Goal: Find specific page/section: Find specific page/section

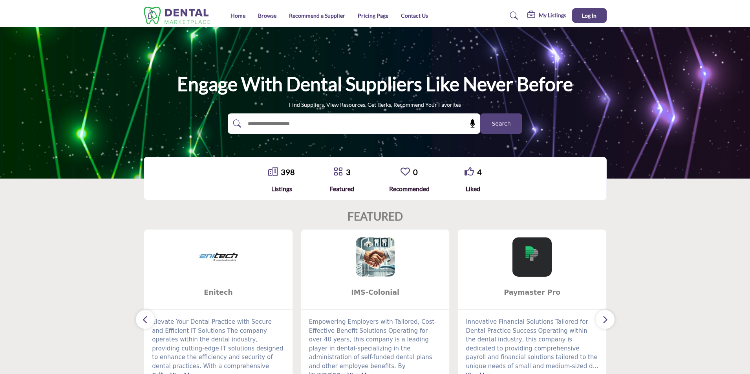
click at [500, 124] on span "Search" at bounding box center [501, 124] width 19 height 8
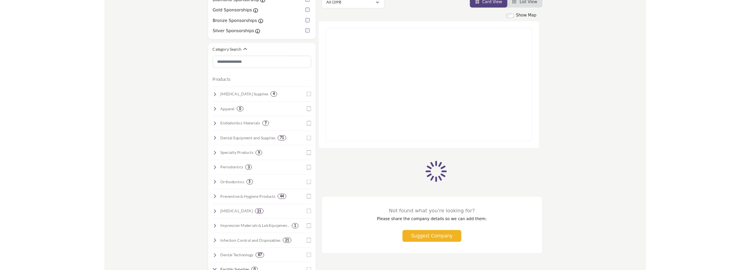
scroll to position [196, 0]
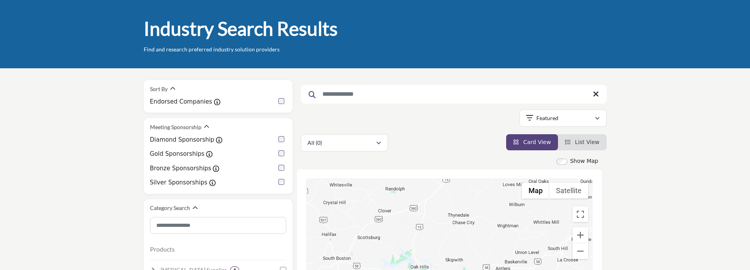
scroll to position [79, 0]
